Goal: Task Accomplishment & Management: Complete application form

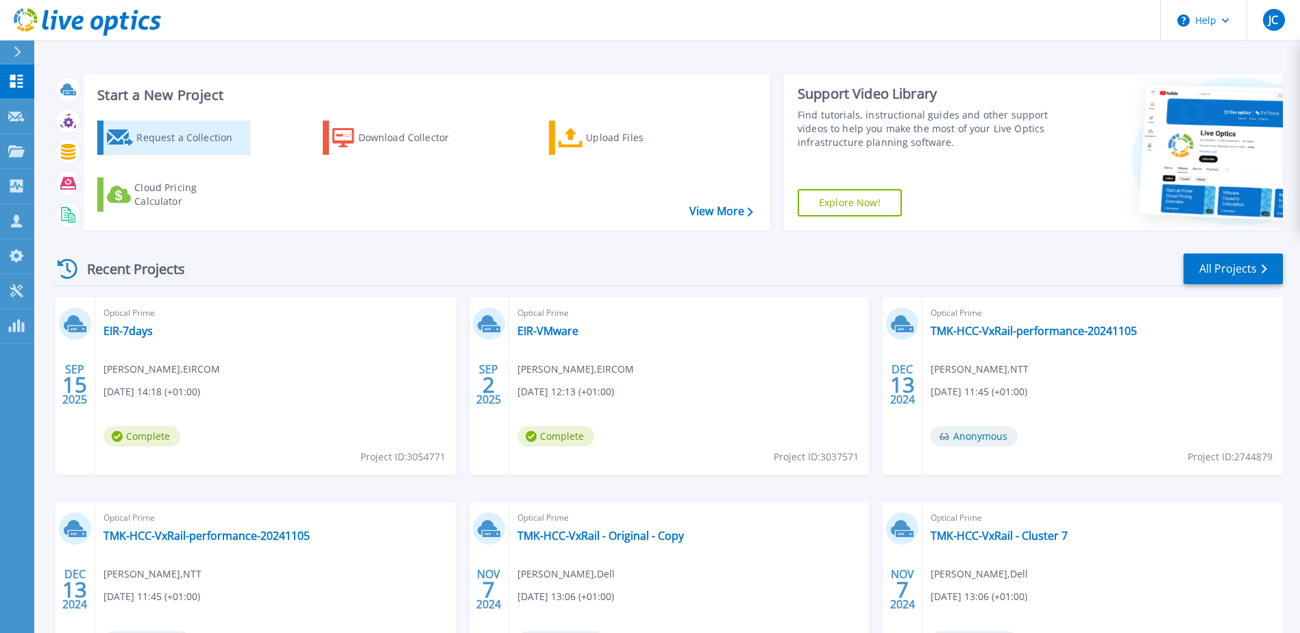
click at [158, 143] on div "Request a Collection" at bounding box center [191, 137] width 110 height 27
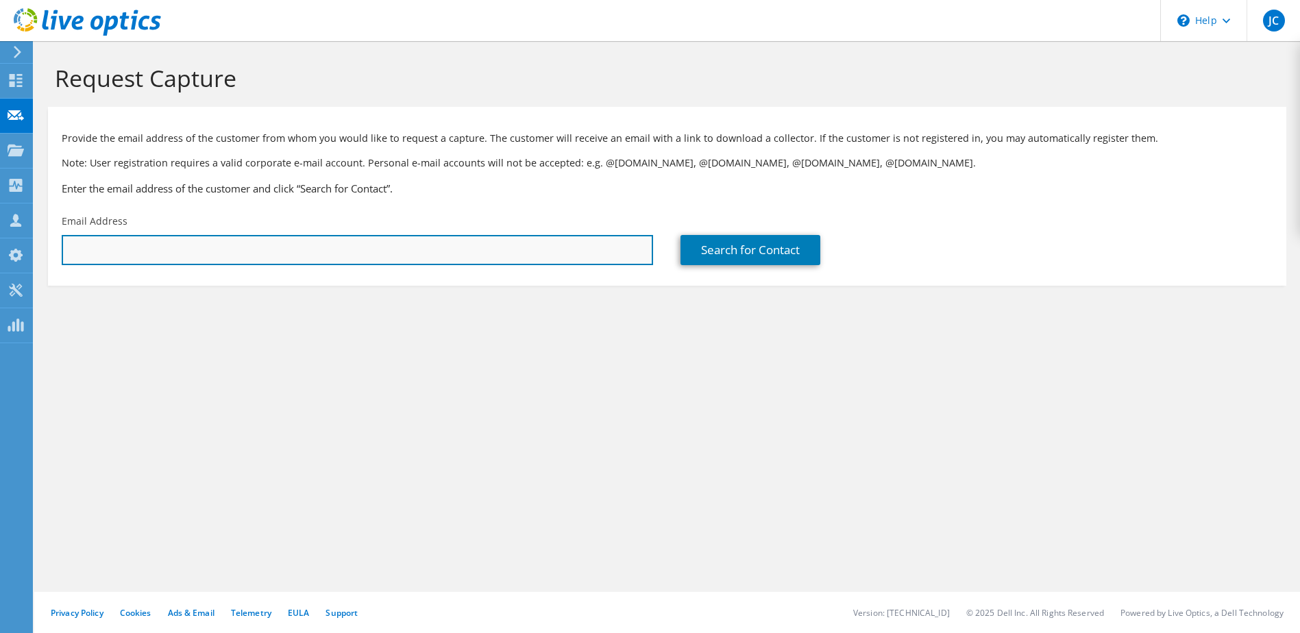
click at [455, 262] on input "text" at bounding box center [357, 250] width 591 height 30
click at [302, 255] on input "text" at bounding box center [357, 250] width 591 height 30
paste input "Marlon.Naidoo@ninetyone.com"
type input "Marlon.Naidoo@ninetyone.com"
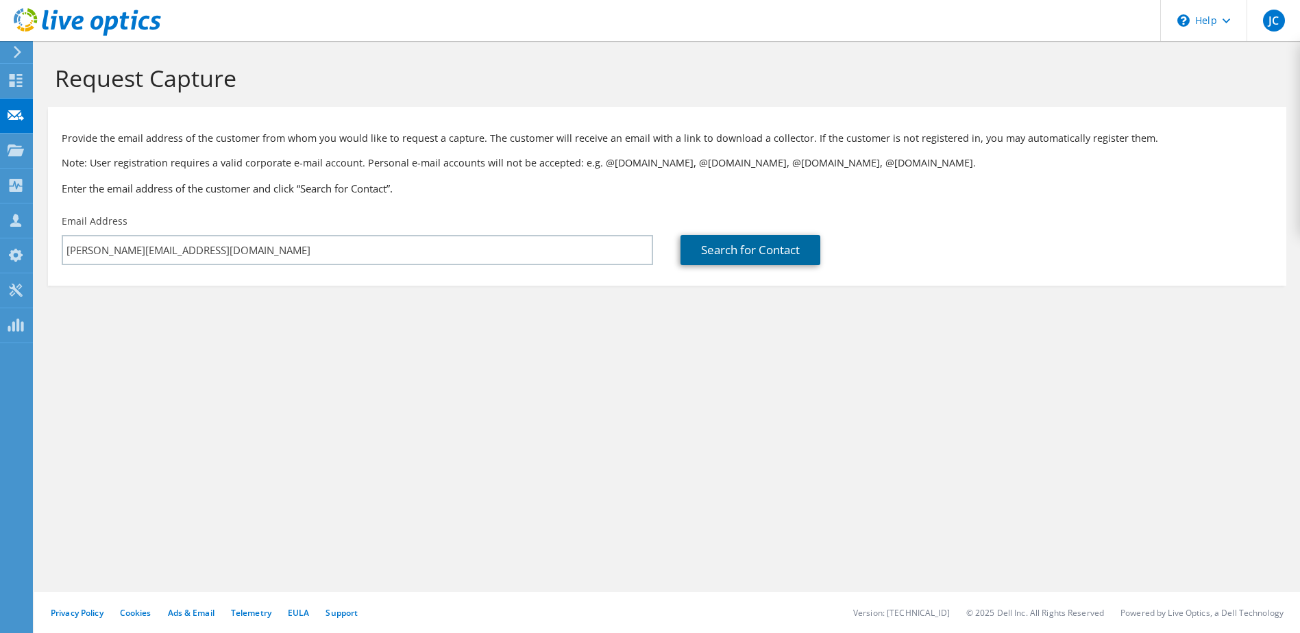
click at [736, 247] on link "Search for Contact" at bounding box center [751, 250] width 140 height 30
type input "Ninety One"
type input "Marlon"
type input "Naidoo"
type input "United Kingdom"
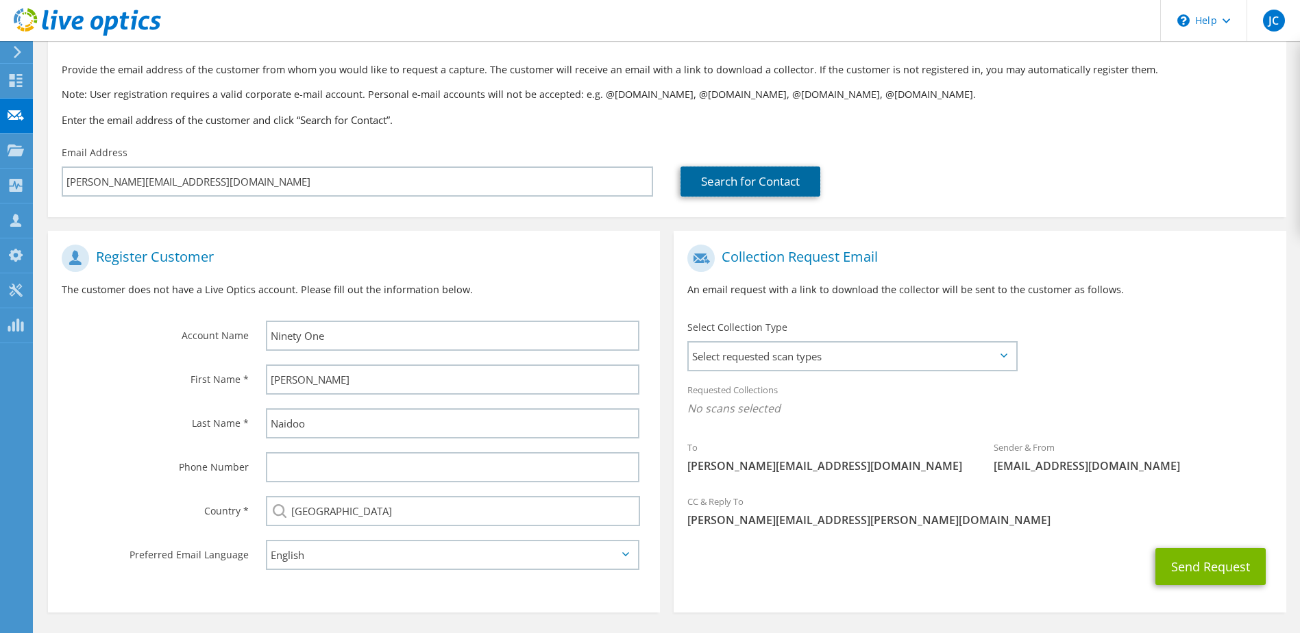
scroll to position [117, 0]
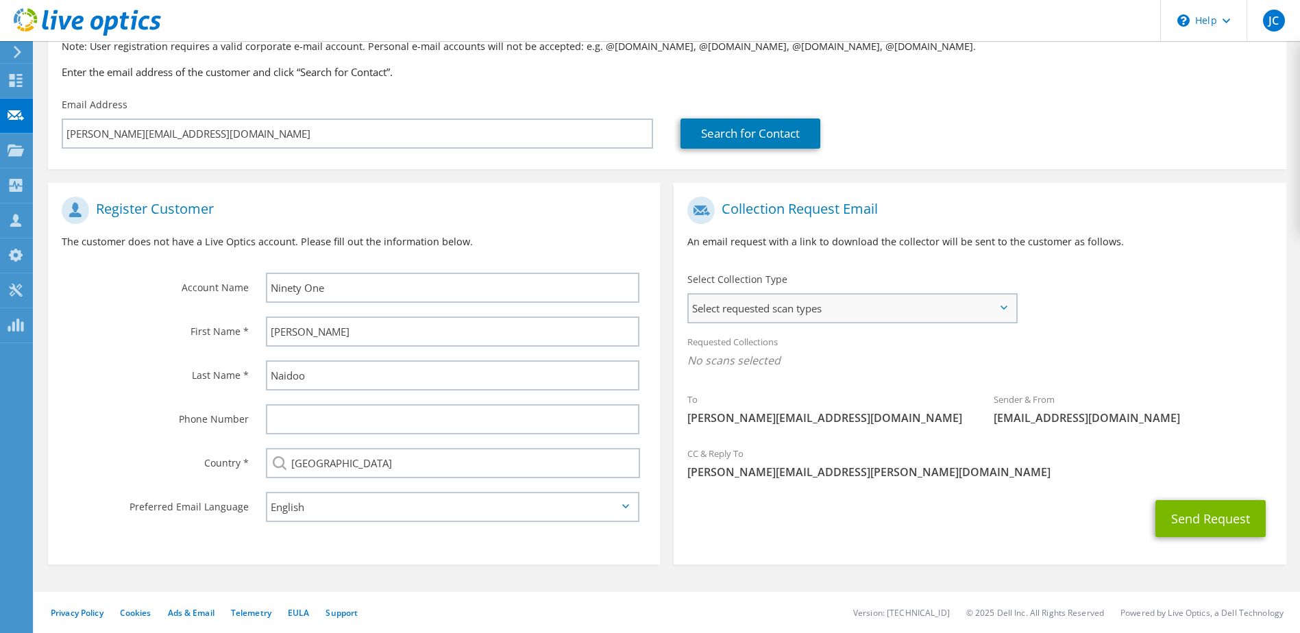
click at [965, 321] on span "Select requested scan types" at bounding box center [852, 308] width 326 height 27
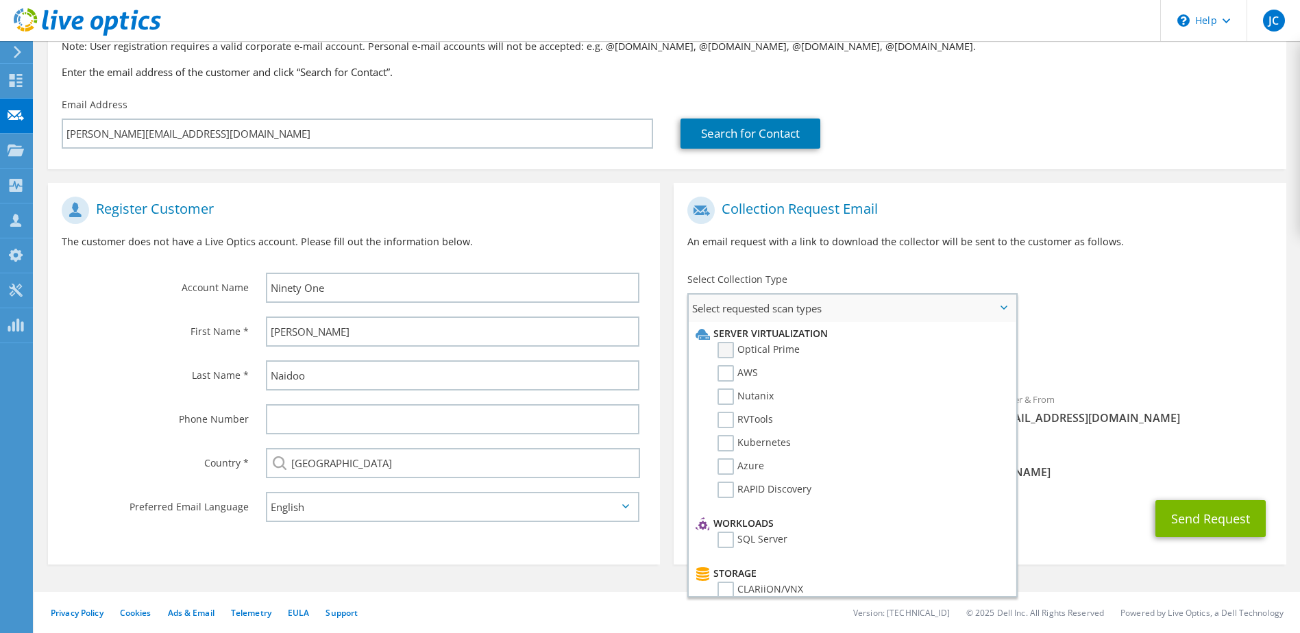
click at [750, 347] on label "Optical Prime" at bounding box center [759, 350] width 82 height 16
click at [0, 0] on input "Optical Prime" at bounding box center [0, 0] width 0 height 0
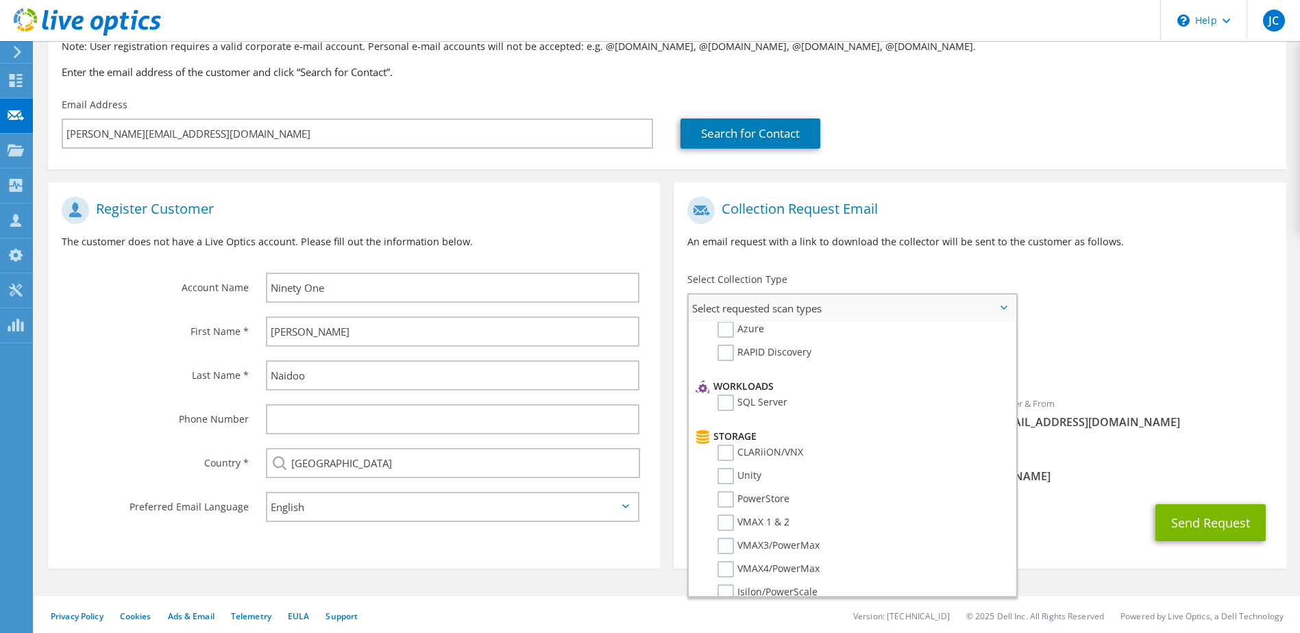
scroll to position [274, 0]
click at [729, 569] on label "Pure" at bounding box center [738, 572] width 41 height 16
click at [0, 0] on input "Pure" at bounding box center [0, 0] width 0 height 0
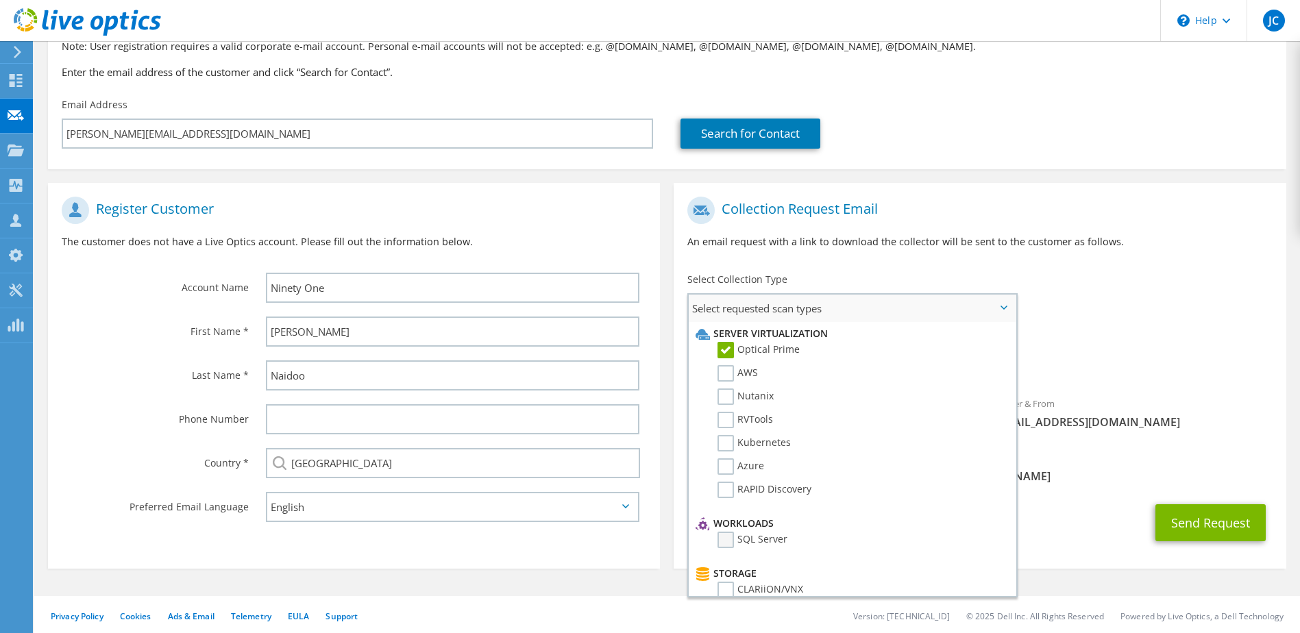
click at [735, 539] on label "SQL Server" at bounding box center [753, 540] width 70 height 16
click at [0, 0] on input "SQL Server" at bounding box center [0, 0] width 0 height 0
click at [1103, 517] on div "Send Request" at bounding box center [980, 523] width 612 height 51
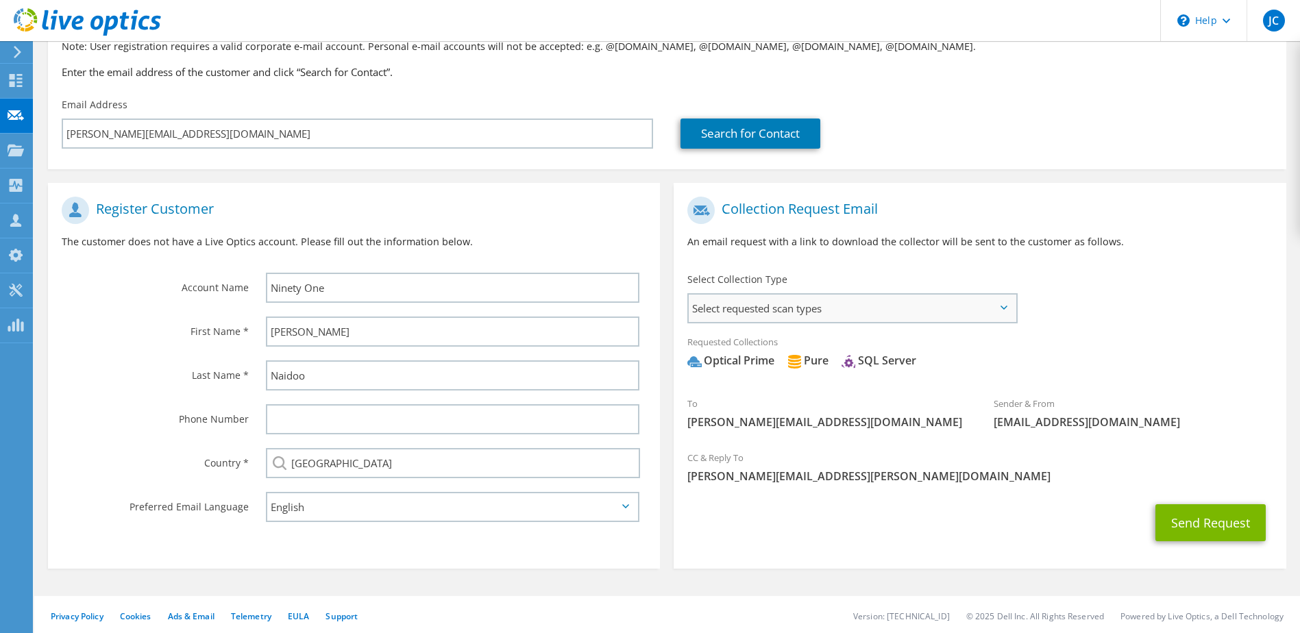
click at [980, 317] on span "Select requested scan types" at bounding box center [852, 308] width 326 height 27
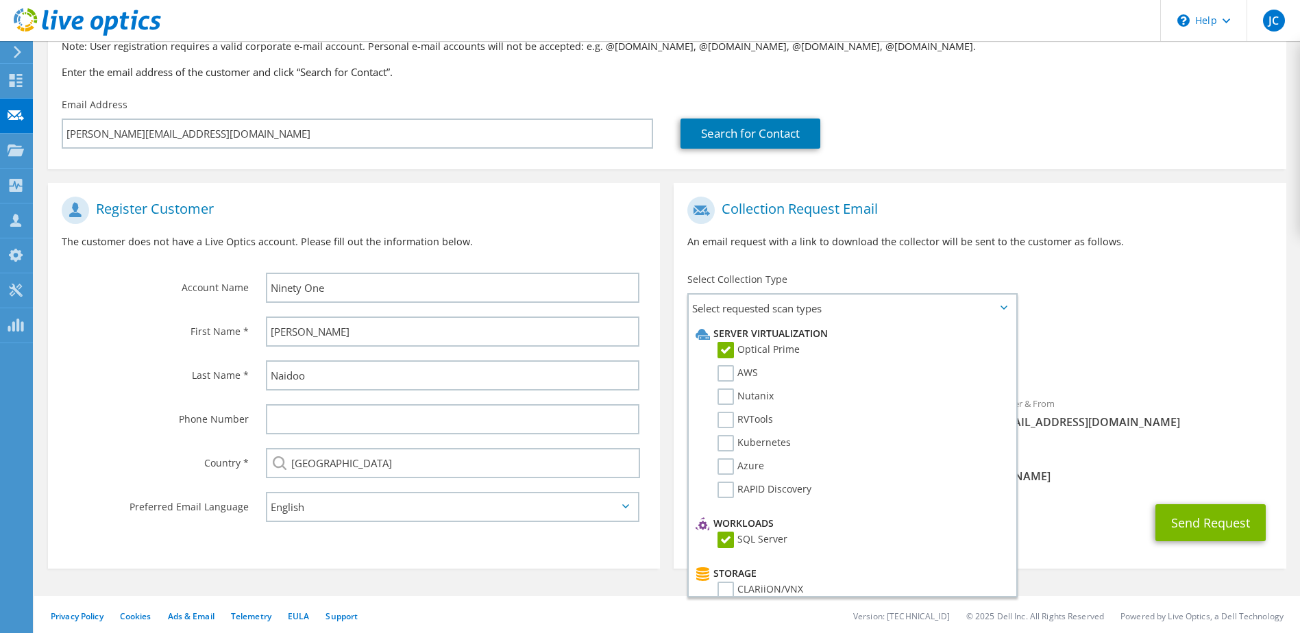
click at [1097, 319] on div "To Marlon.Naidoo@ninetyone.com Sender & From liveoptics@liveoptics.com" at bounding box center [980, 317] width 612 height 254
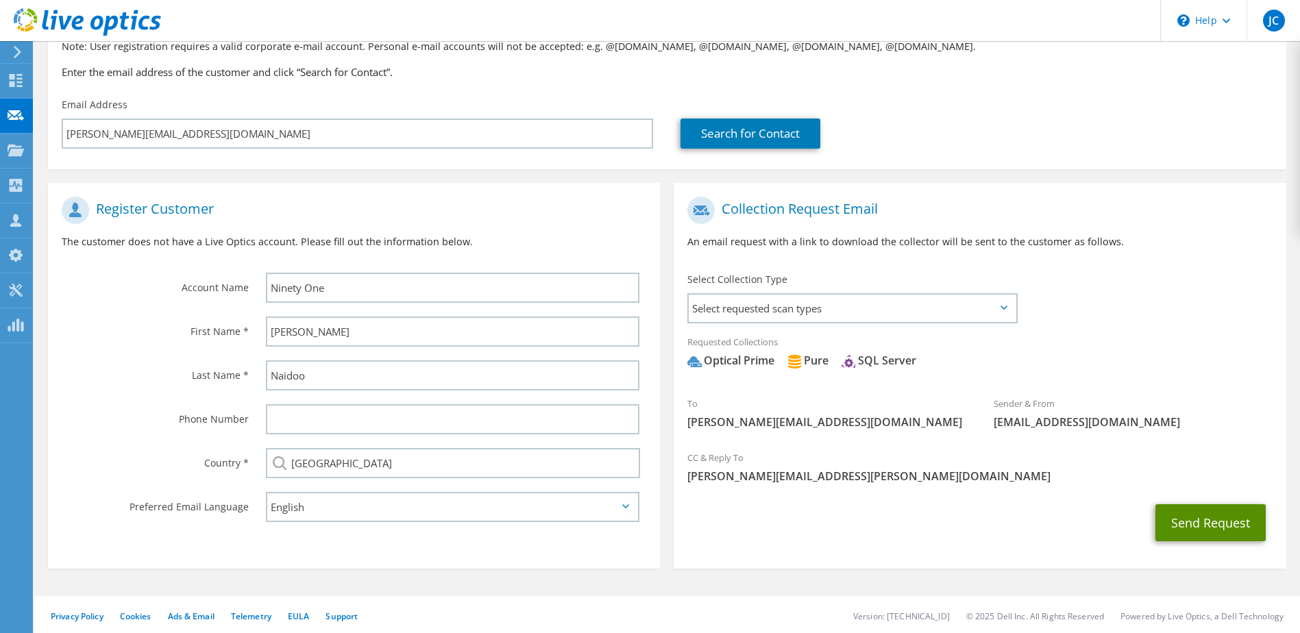
click at [1199, 524] on button "Send Request" at bounding box center [1210, 522] width 110 height 37
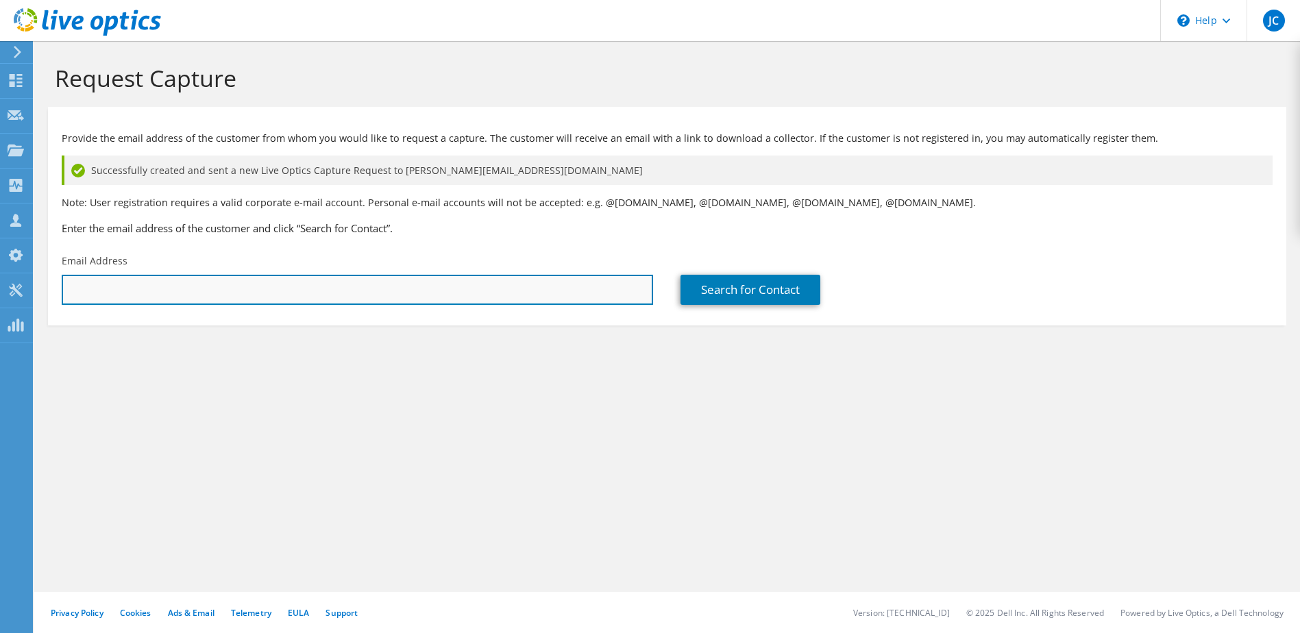
click at [535, 282] on input "text" at bounding box center [357, 290] width 591 height 30
type input "Marlon.Naidoo@ninetyone.com"
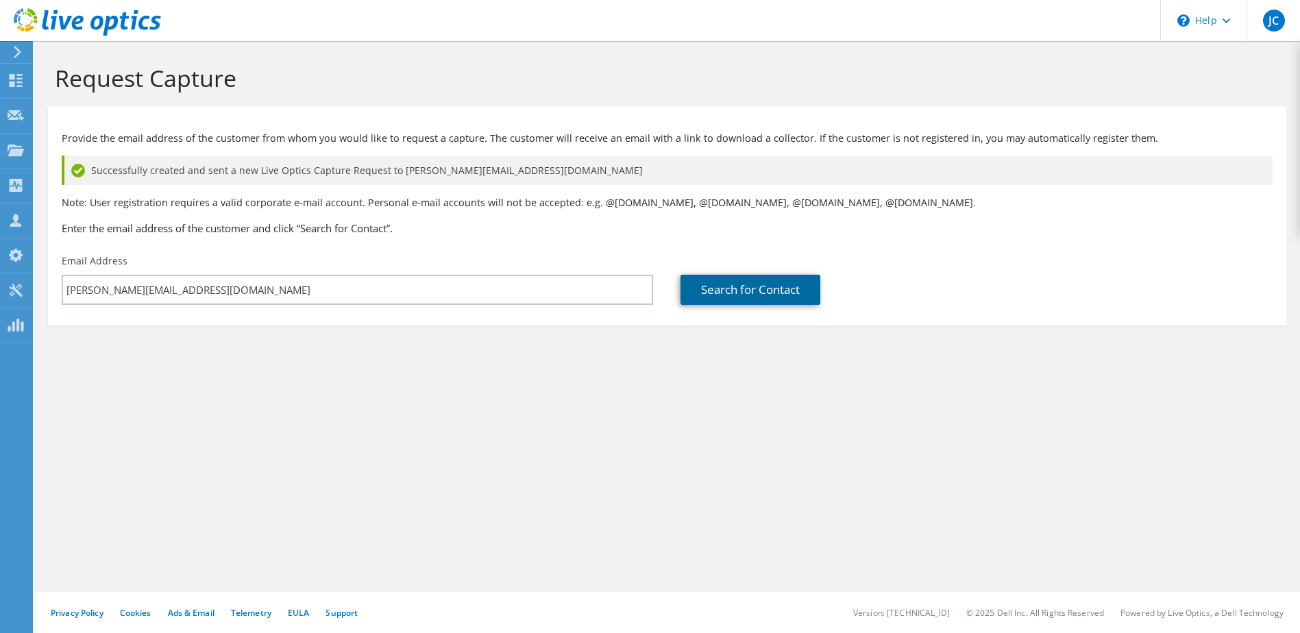
click at [745, 284] on link "Search for Contact" at bounding box center [751, 290] width 140 height 30
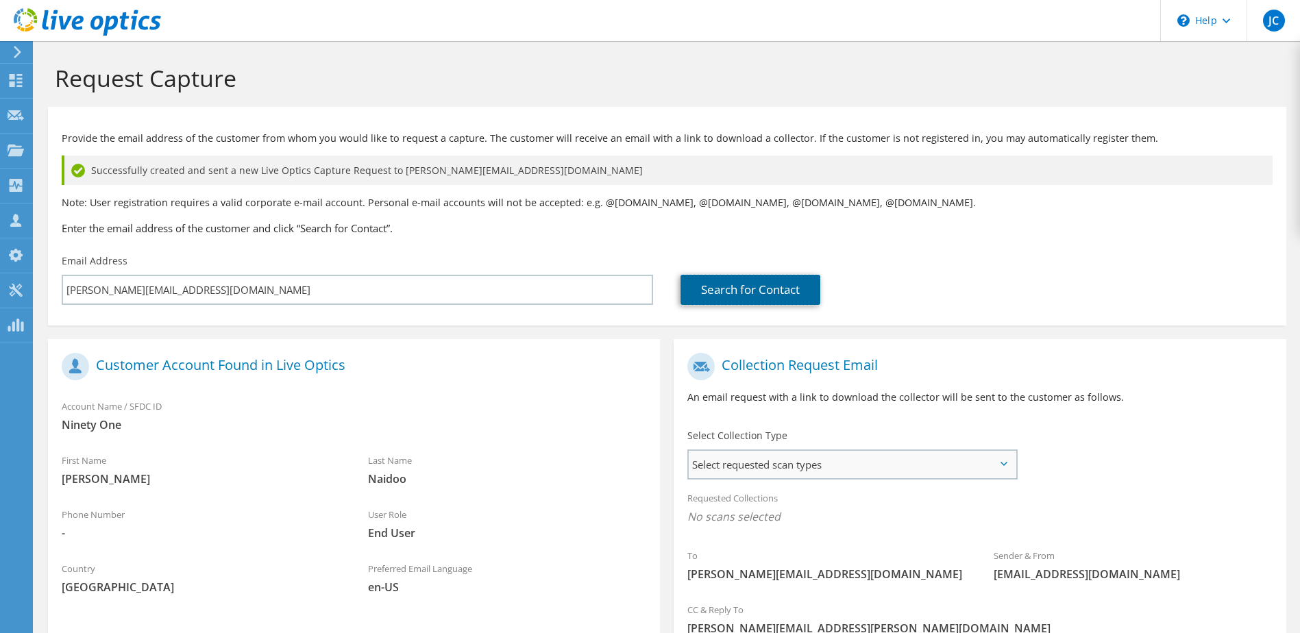
scroll to position [156, 0]
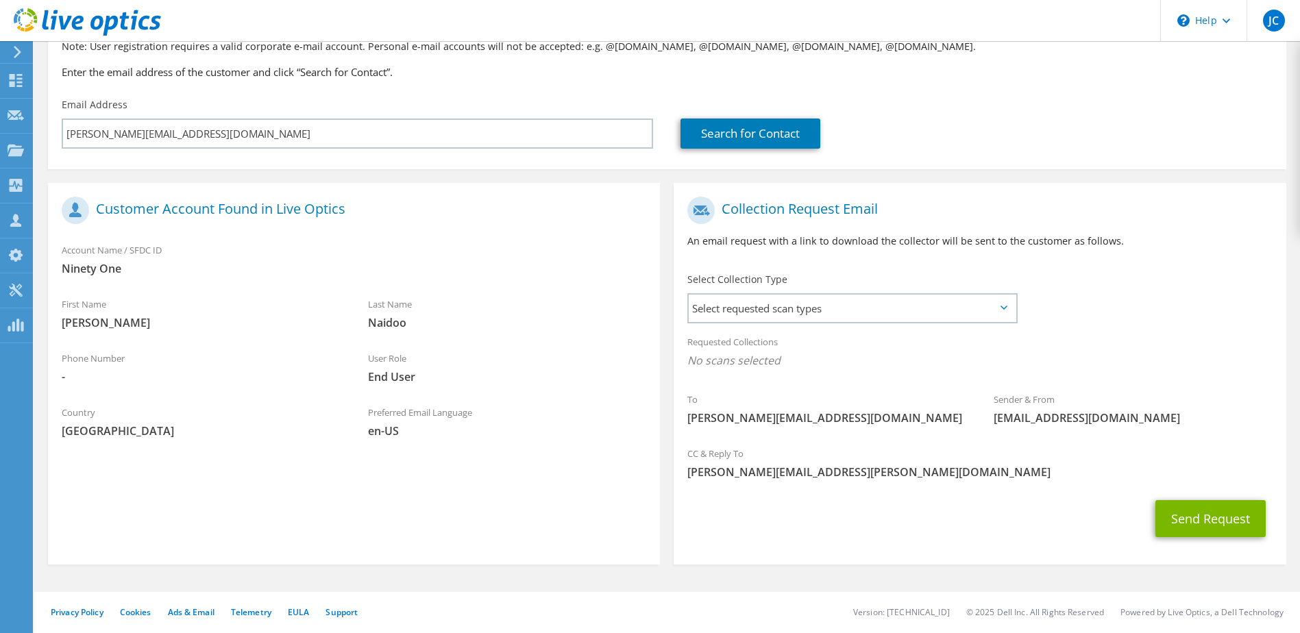
click at [880, 326] on div "Select Collection Type Select requested scan types Server Virtualization Optica…" at bounding box center [852, 297] width 357 height 62
click at [862, 307] on span "Select requested scan types" at bounding box center [852, 308] width 326 height 27
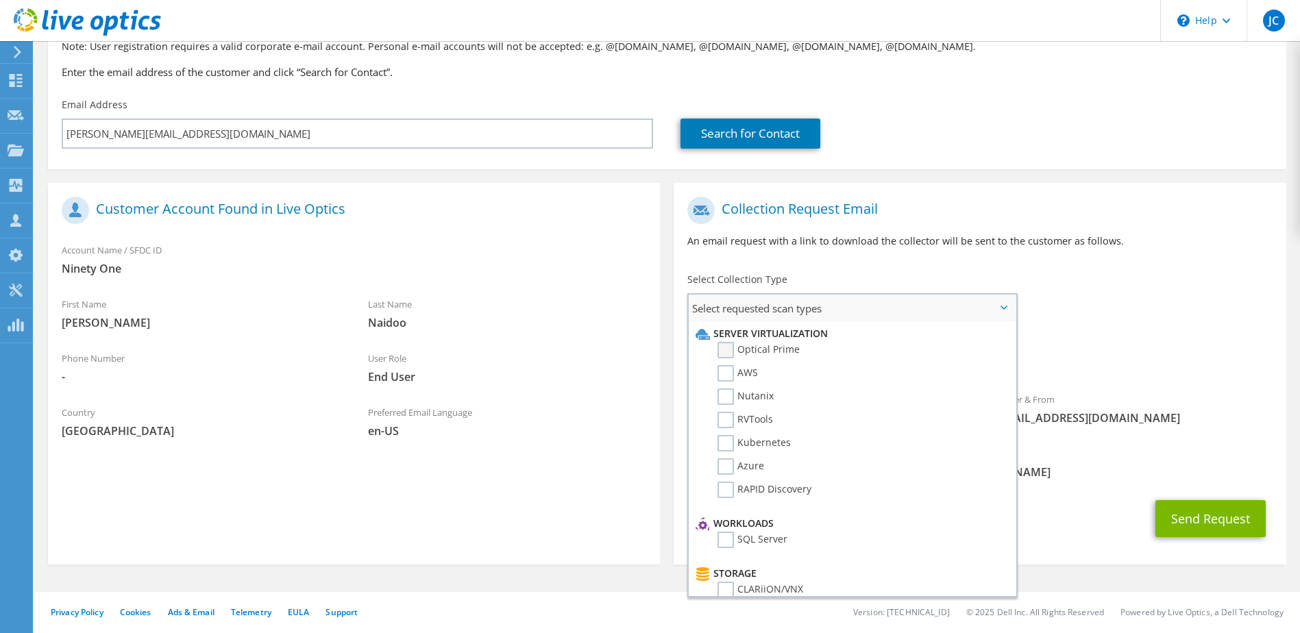
click at [730, 353] on label "Optical Prime" at bounding box center [759, 350] width 82 height 16
click at [0, 0] on input "Optical Prime" at bounding box center [0, 0] width 0 height 0
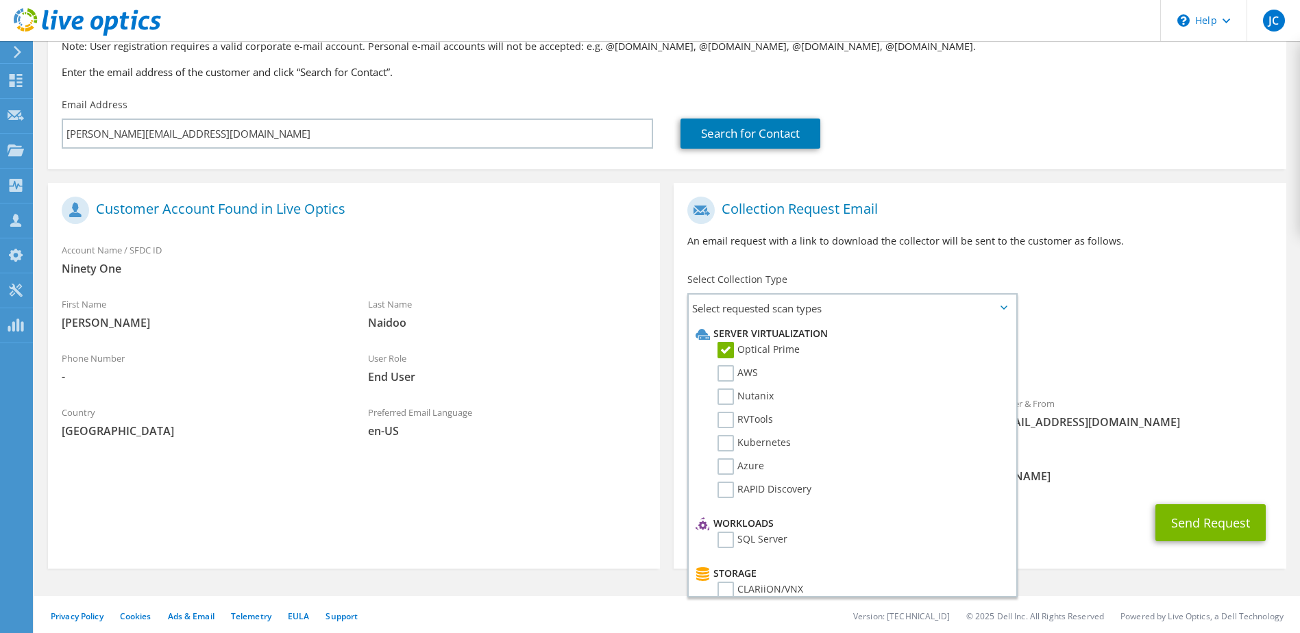
click at [1093, 439] on div "Sender & From liveoptics@liveoptics.com" at bounding box center [1133, 416] width 306 height 54
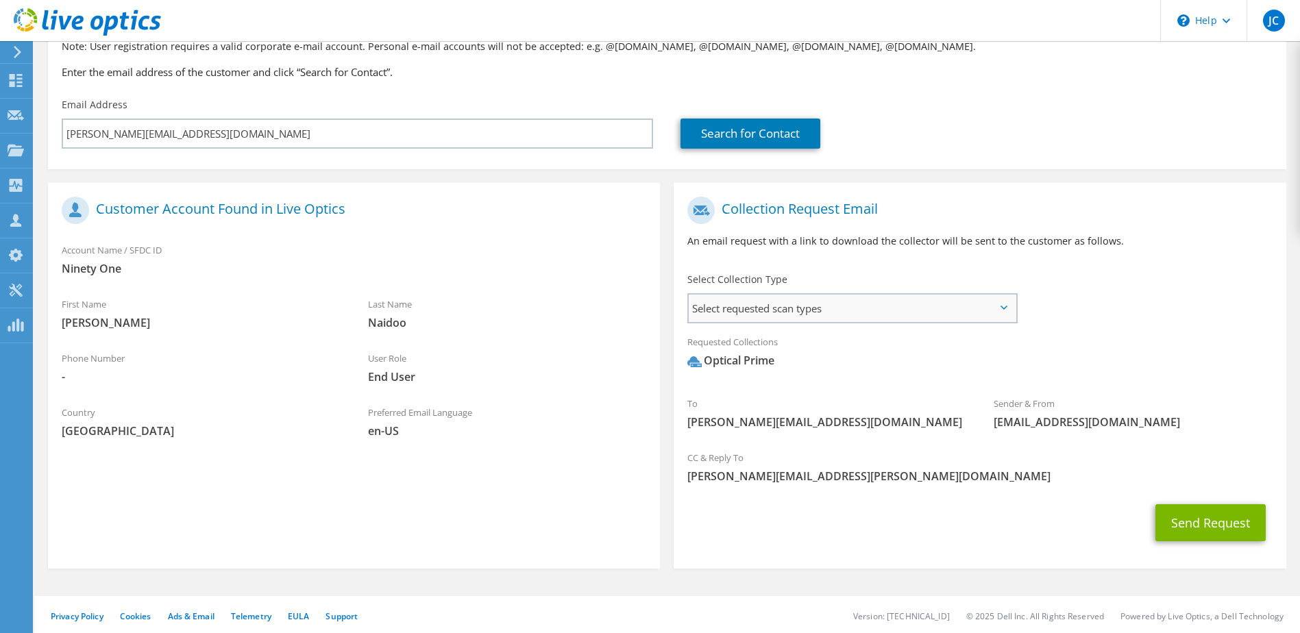
click at [974, 293] on div "Select requested scan types Server Virtualization Optical Prime AWS Nutanix SC" at bounding box center [852, 308] width 330 height 30
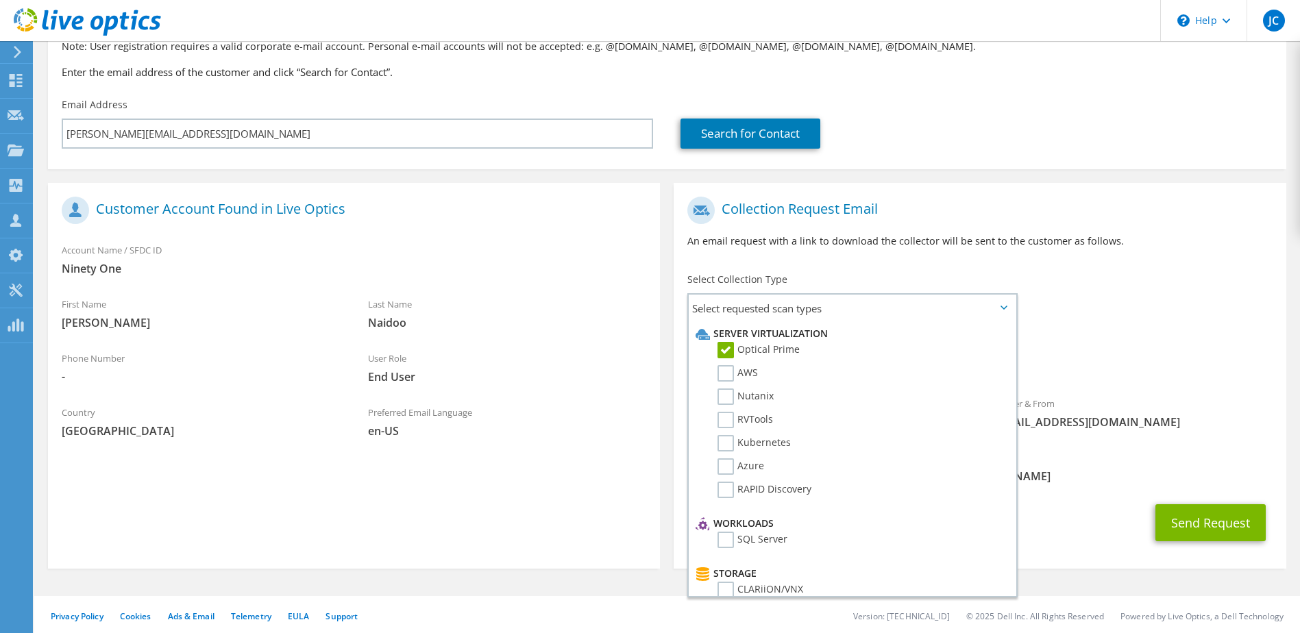
click at [1117, 321] on div "To Marlon.Naidoo@ninetyone.com Sender & From liveoptics@liveoptics.com" at bounding box center [980, 317] width 612 height 254
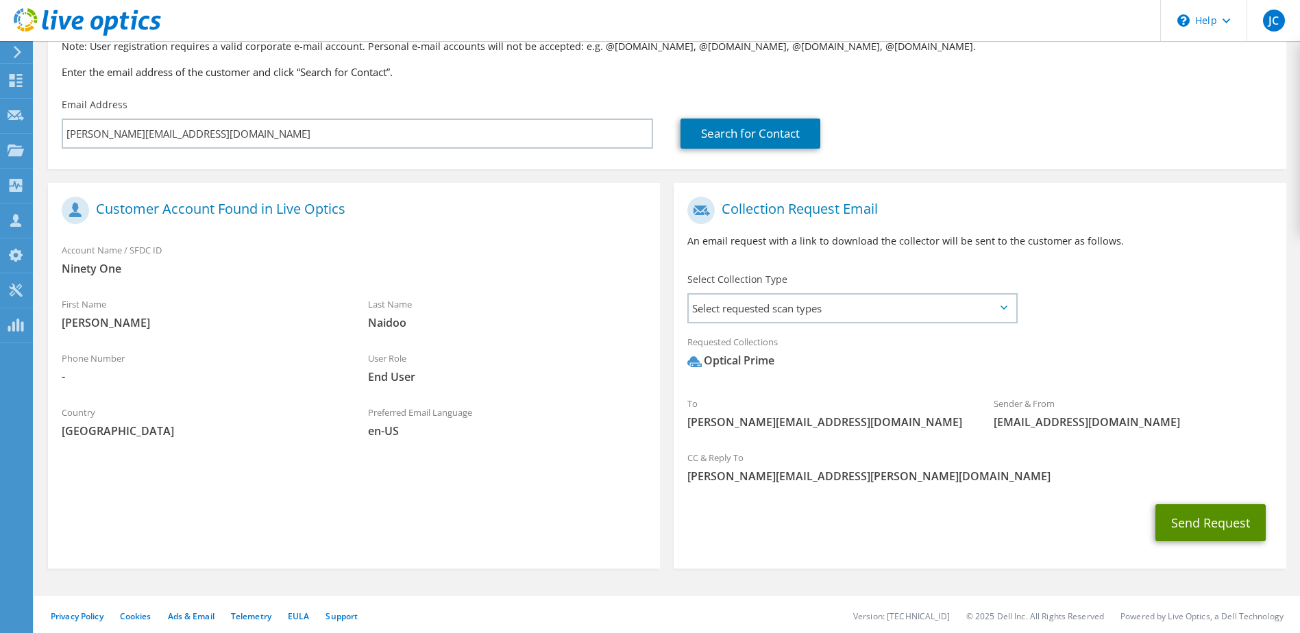
click at [1243, 522] on button "Send Request" at bounding box center [1210, 522] width 110 height 37
